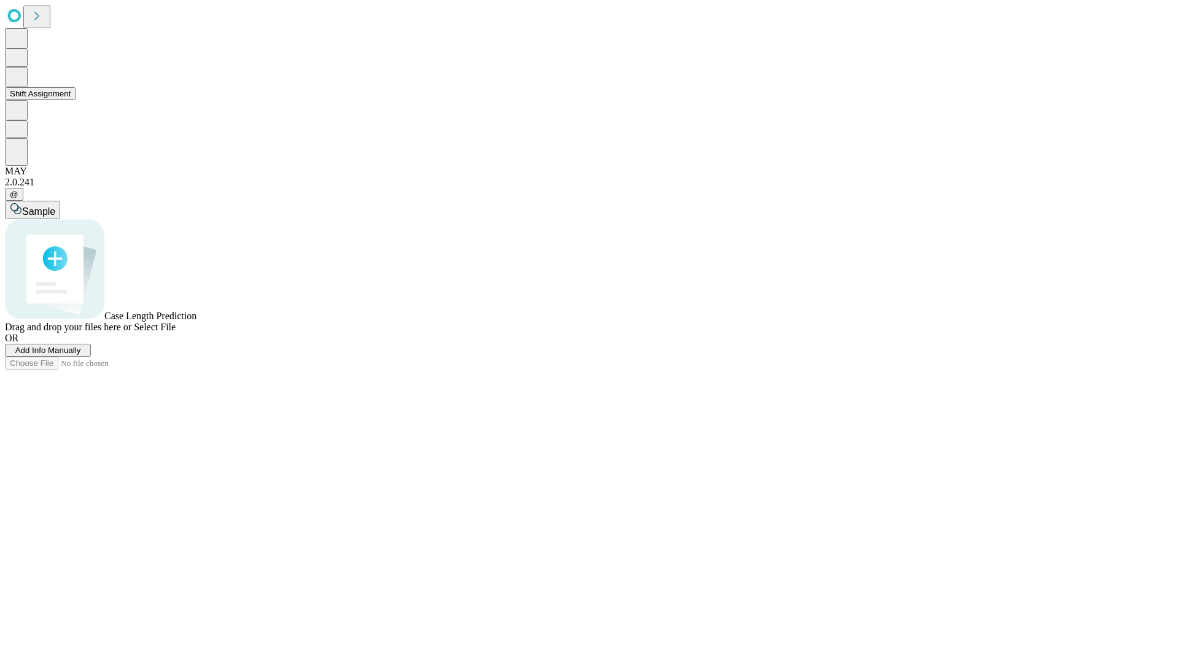
click at [76, 100] on button "Shift Assignment" at bounding box center [40, 93] width 71 height 13
